Goal: Information Seeking & Learning: Check status

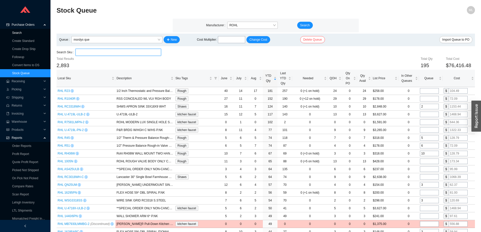
click at [18, 32] on link "Search" at bounding box center [17, 33] width 10 height 4
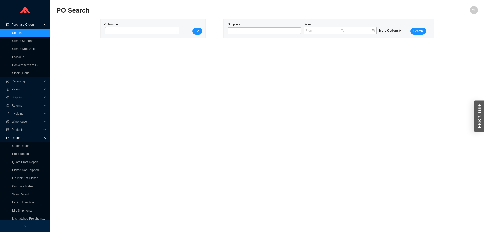
click at [139, 28] on input "tel" at bounding box center [142, 30] width 74 height 7
click at [238, 30] on div at bounding box center [262, 30] width 67 height 5
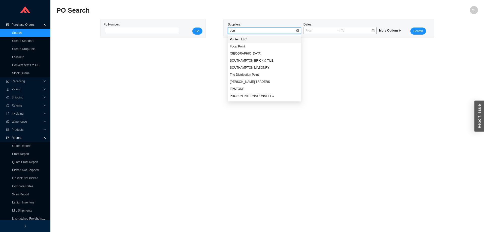
type input "pont"
click at [240, 39] on div "Pontem LLC" at bounding box center [264, 39] width 69 height 5
click at [418, 30] on span "Search" at bounding box center [419, 31] width 10 height 5
